Goal: Navigation & Orientation: Understand site structure

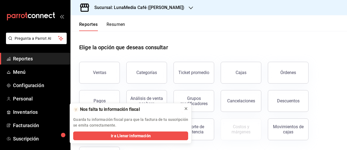
click at [187, 108] on icon at bounding box center [186, 108] width 4 height 4
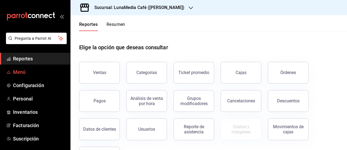
click at [28, 74] on span "Menú" at bounding box center [39, 71] width 53 height 7
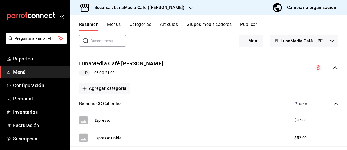
scroll to position [54, 0]
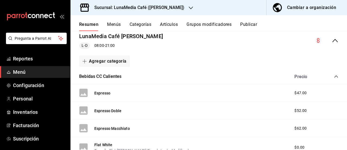
click at [334, 75] on icon "collapse-category-row" at bounding box center [336, 76] width 4 height 4
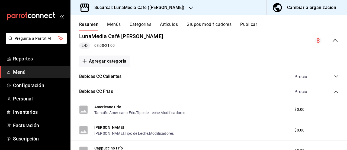
click at [334, 93] on icon "collapse-category-row" at bounding box center [336, 91] width 4 height 4
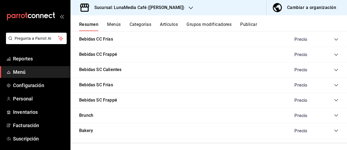
scroll to position [109, 0]
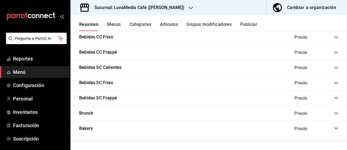
click at [334, 128] on icon "collapse-category-row" at bounding box center [336, 128] width 4 height 4
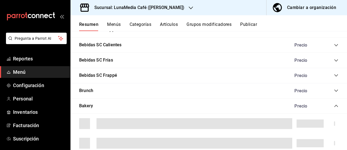
scroll to position [163, 0]
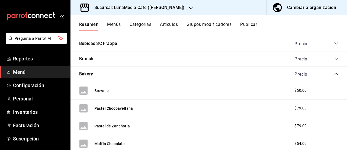
click at [334, 73] on icon "collapse-category-row" at bounding box center [336, 74] width 4 height 4
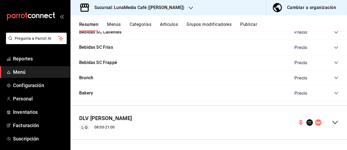
scroll to position [144, 0]
click at [335, 77] on icon "collapse-category-row" at bounding box center [337, 78] width 4 height 2
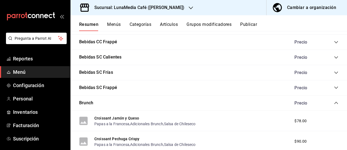
scroll to position [116, 0]
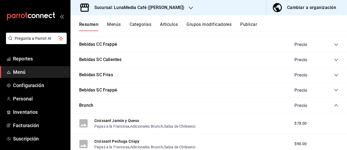
click at [335, 104] on icon "collapse-category-row" at bounding box center [337, 105] width 4 height 2
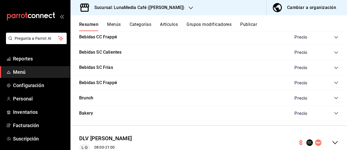
scroll to position [144, 0]
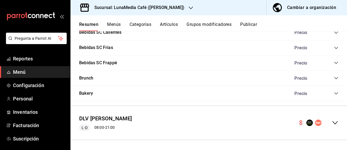
click at [332, 122] on icon "collapse-menu-row" at bounding box center [335, 122] width 7 height 7
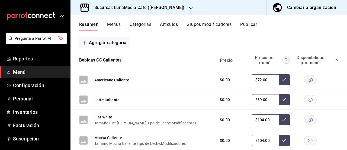
scroll to position [252, 0]
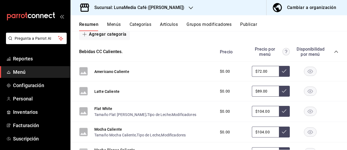
click at [334, 50] on icon "collapse-category-row" at bounding box center [336, 51] width 4 height 4
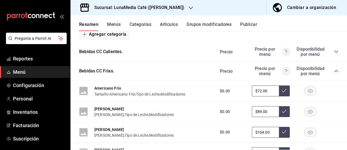
click at [334, 69] on icon "collapse-category-row" at bounding box center [336, 71] width 4 height 4
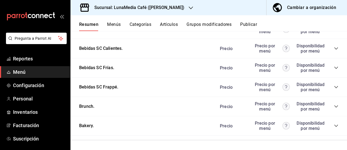
scroll to position [314, 0]
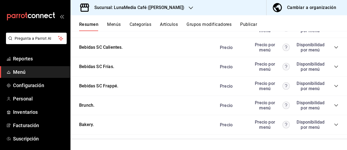
click at [334, 104] on icon "collapse-category-row" at bounding box center [336, 105] width 4 height 4
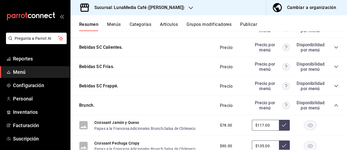
click at [334, 104] on icon "collapse-category-row" at bounding box center [336, 105] width 4 height 4
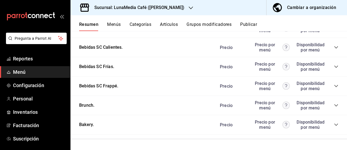
click at [334, 125] on icon "collapse-category-row" at bounding box center [336, 124] width 4 height 4
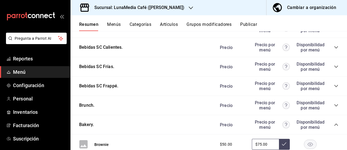
click at [334, 125] on icon "collapse-category-row" at bounding box center [336, 124] width 4 height 4
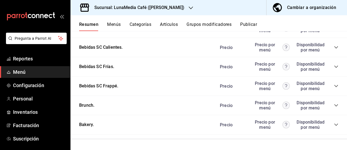
click at [334, 104] on icon "collapse-category-row" at bounding box center [336, 105] width 4 height 4
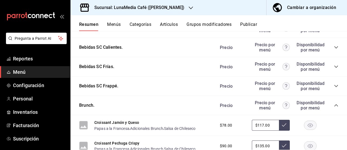
click at [334, 104] on icon "collapse-category-row" at bounding box center [336, 105] width 4 height 4
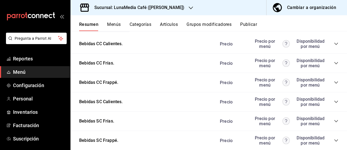
scroll to position [233, 0]
